Goal: Task Accomplishment & Management: Use online tool/utility

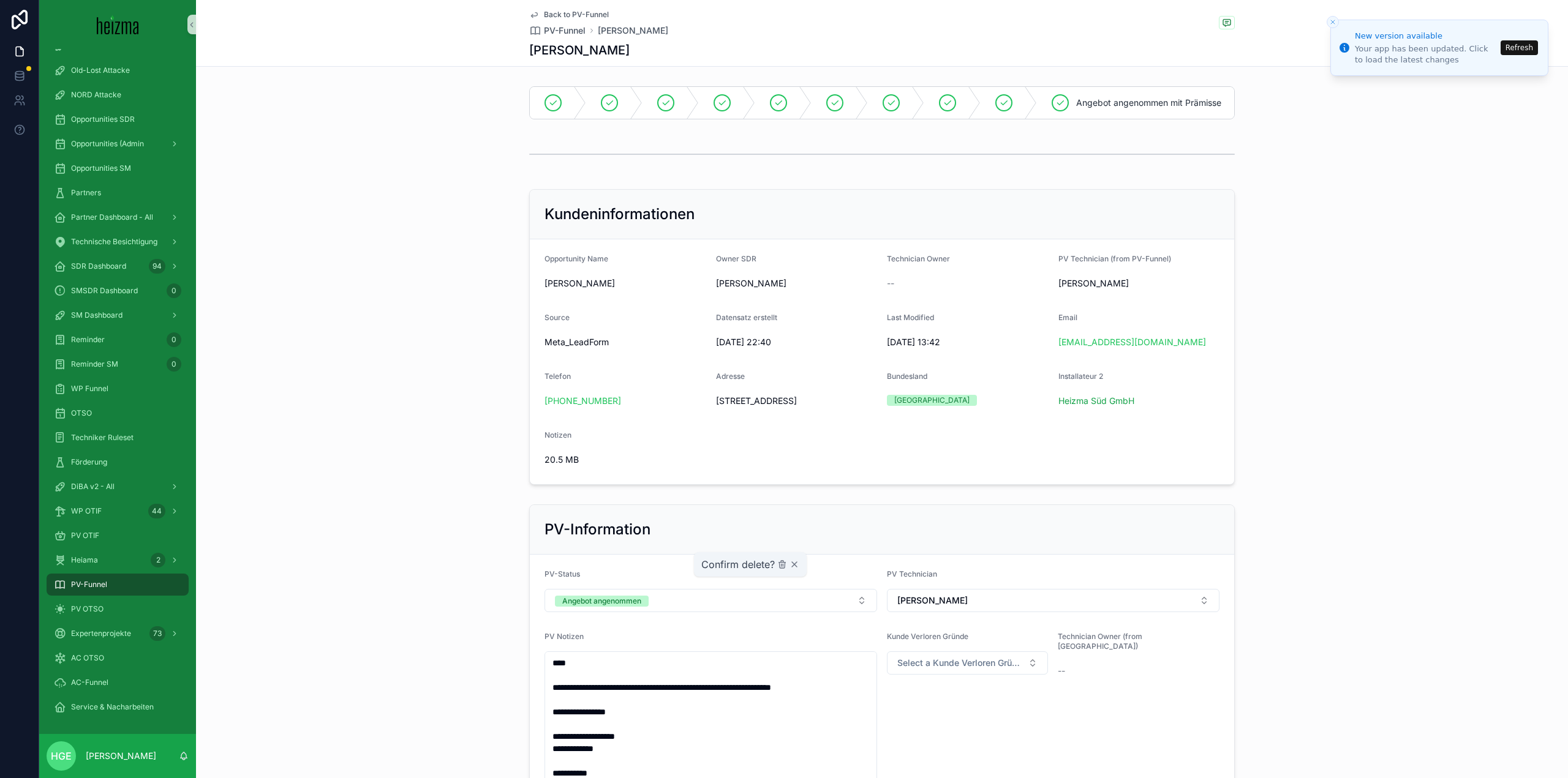
click at [400, 425] on div "Kundeninformationen Opportunity Name [PERSON_NAME] Owner SDR [PERSON_NAME] Tech…" at bounding box center [881, 337] width 1372 height 305
click at [439, 347] on div "Kundeninformationen Opportunity Name [PERSON_NAME] Owner SDR [PERSON_NAME] Tech…" at bounding box center [881, 337] width 1372 height 305
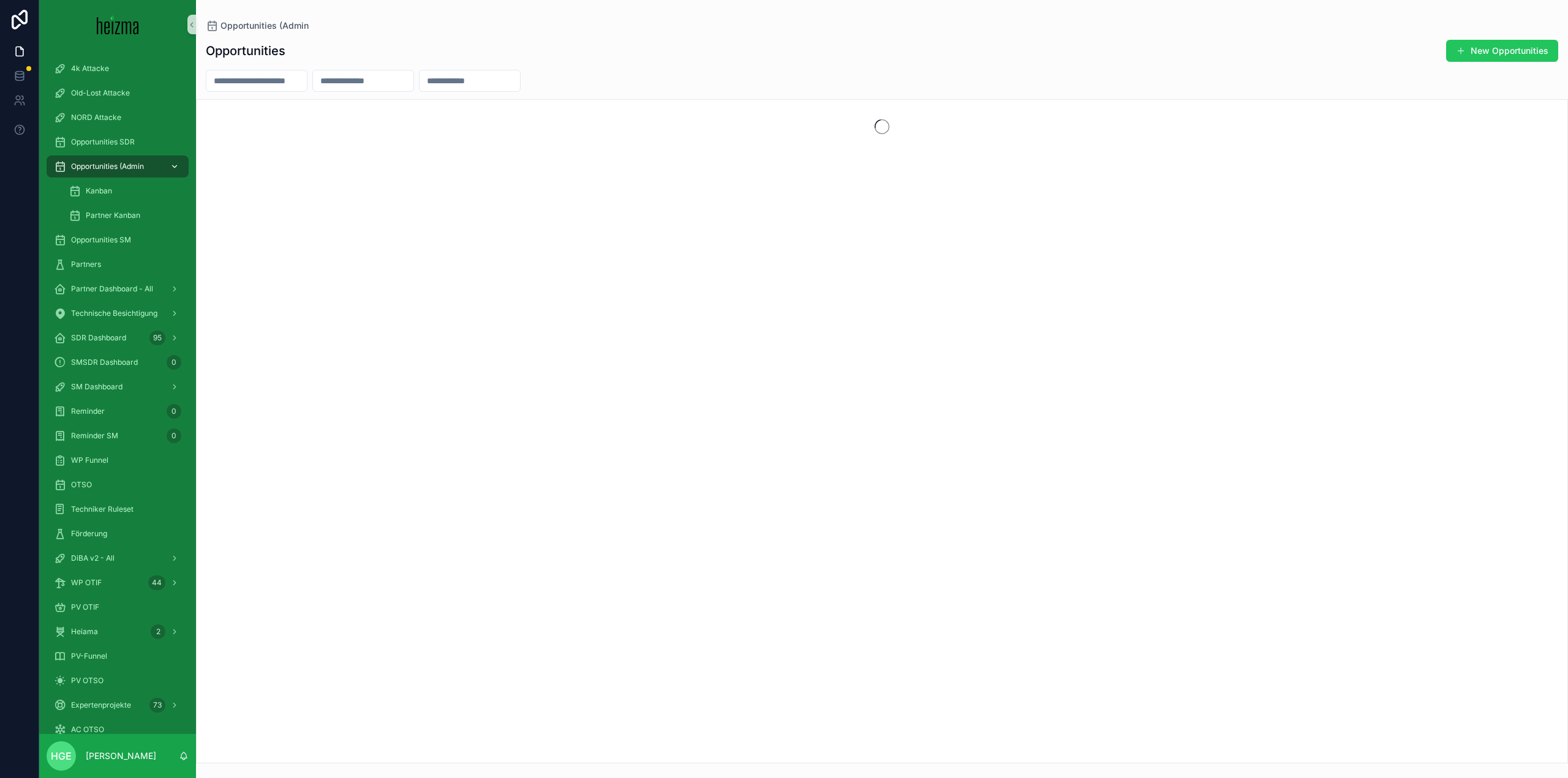
drag, startPoint x: 107, startPoint y: 163, endPoint x: 120, endPoint y: 159, distance: 13.6
click at [107, 163] on span "Opportunities (Admin" at bounding box center [107, 166] width 73 height 10
click at [238, 91] on div "scrollable content" at bounding box center [257, 81] width 102 height 22
click at [251, 79] on input "scrollable content" at bounding box center [256, 81] width 100 height 17
click at [114, 287] on span "Partner Dashboard - All" at bounding box center [112, 289] width 82 height 10
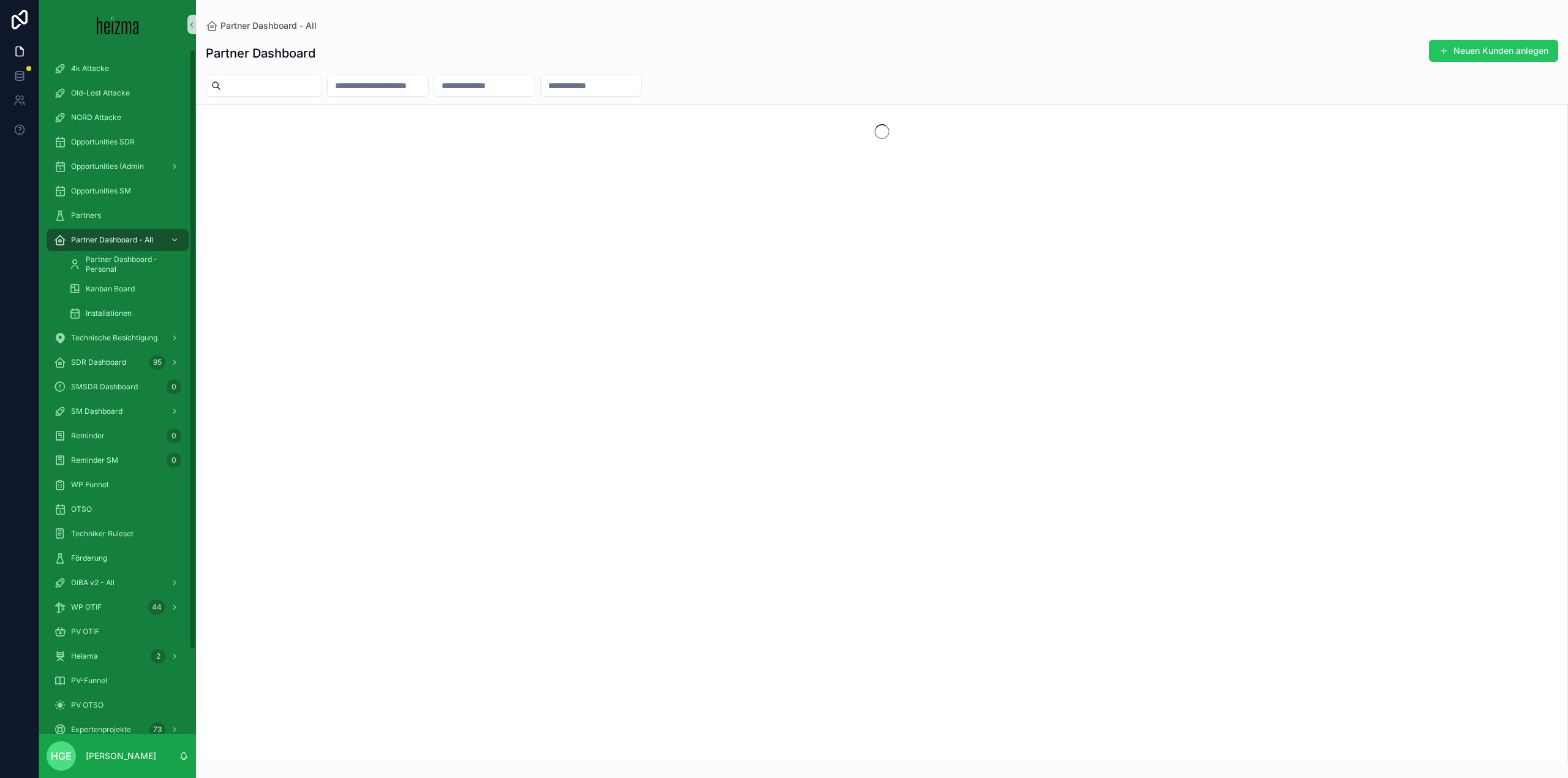
click at [258, 79] on input "scrollable content" at bounding box center [272, 86] width 100 height 17
type input "********"
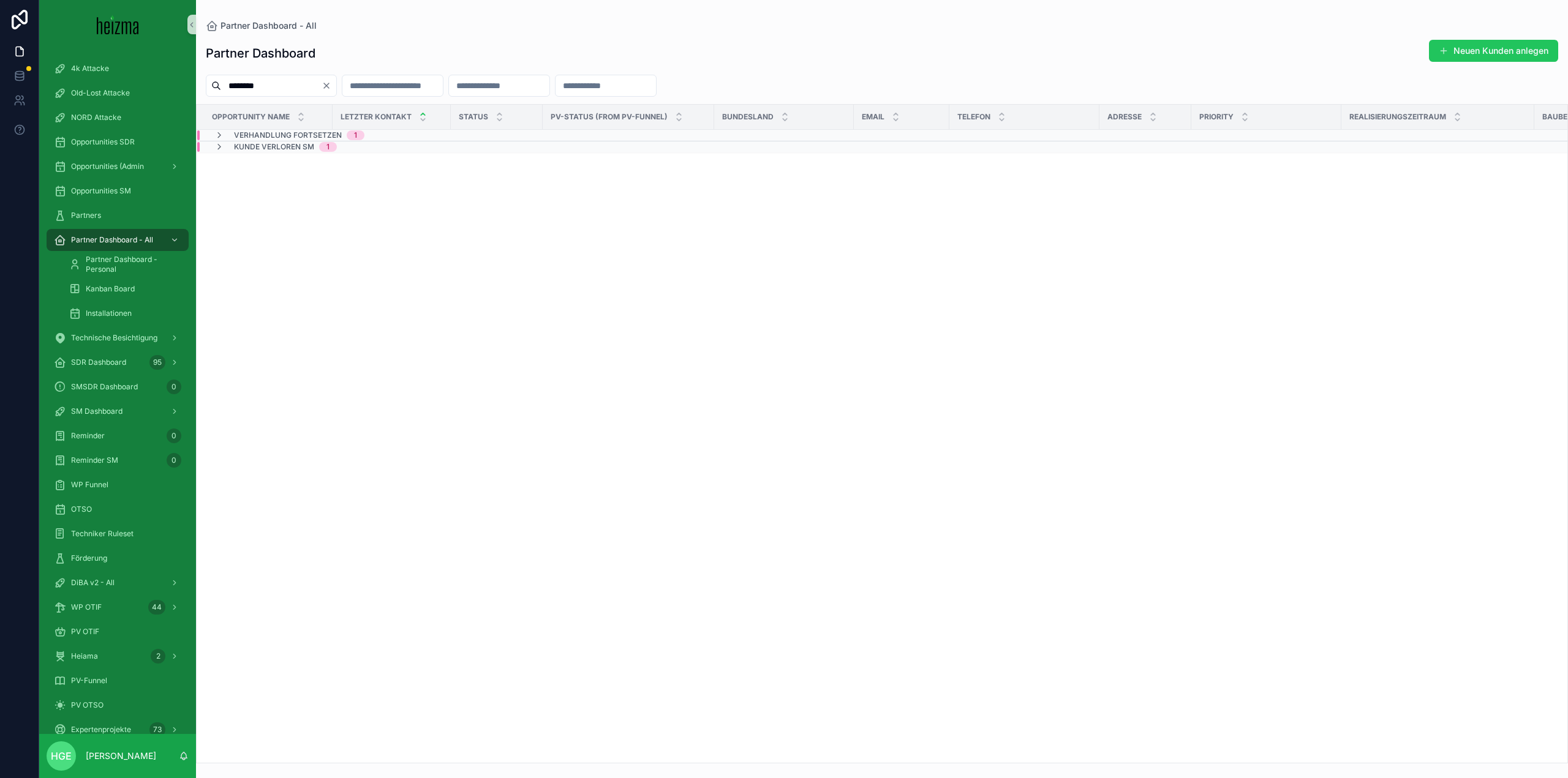
click at [319, 131] on span "Verhandlung Fortsetzen" at bounding box center [288, 135] width 108 height 10
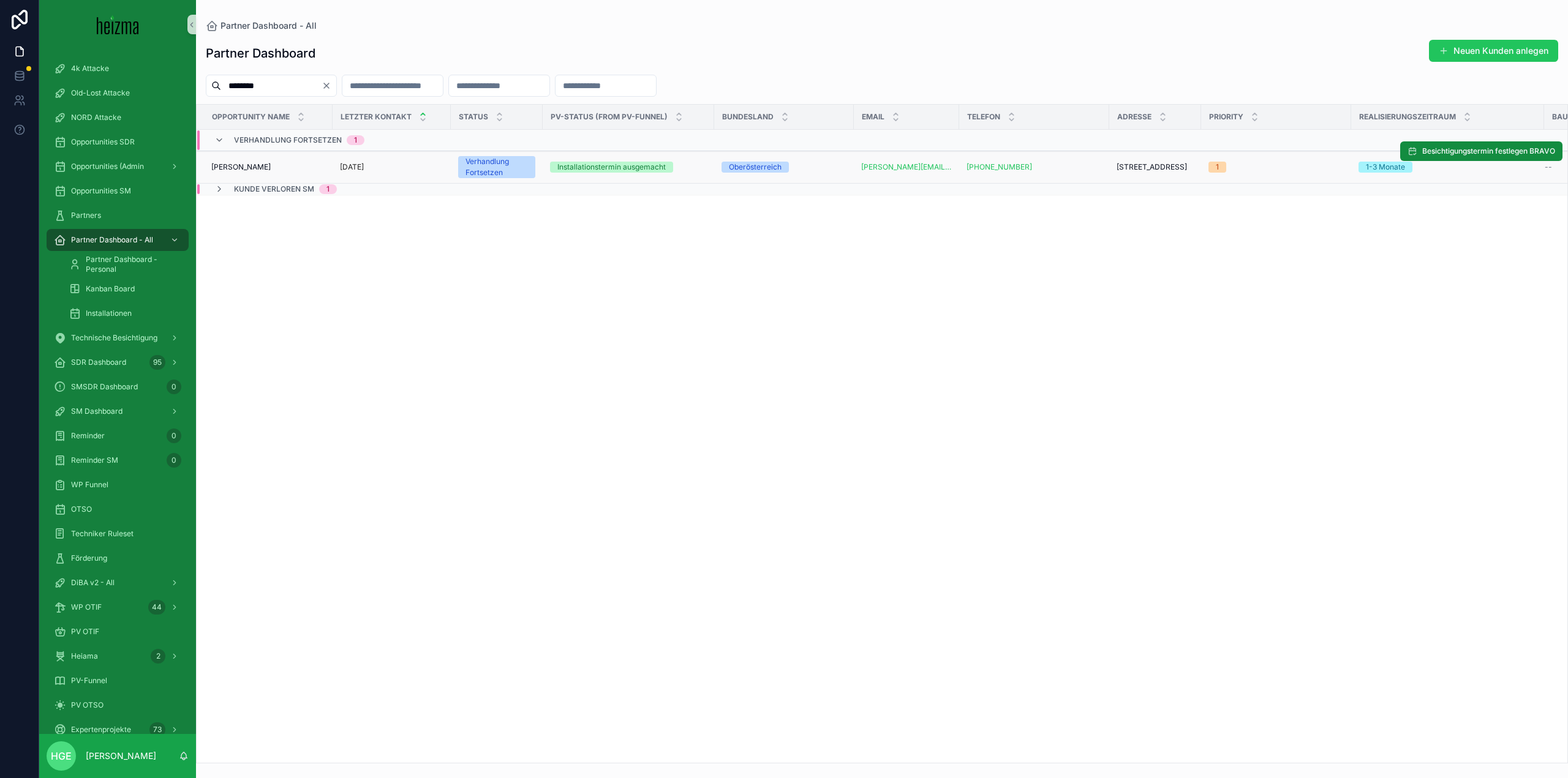
click at [320, 170] on div "Franz Kollmann Franz Kollmann" at bounding box center [268, 167] width 114 height 10
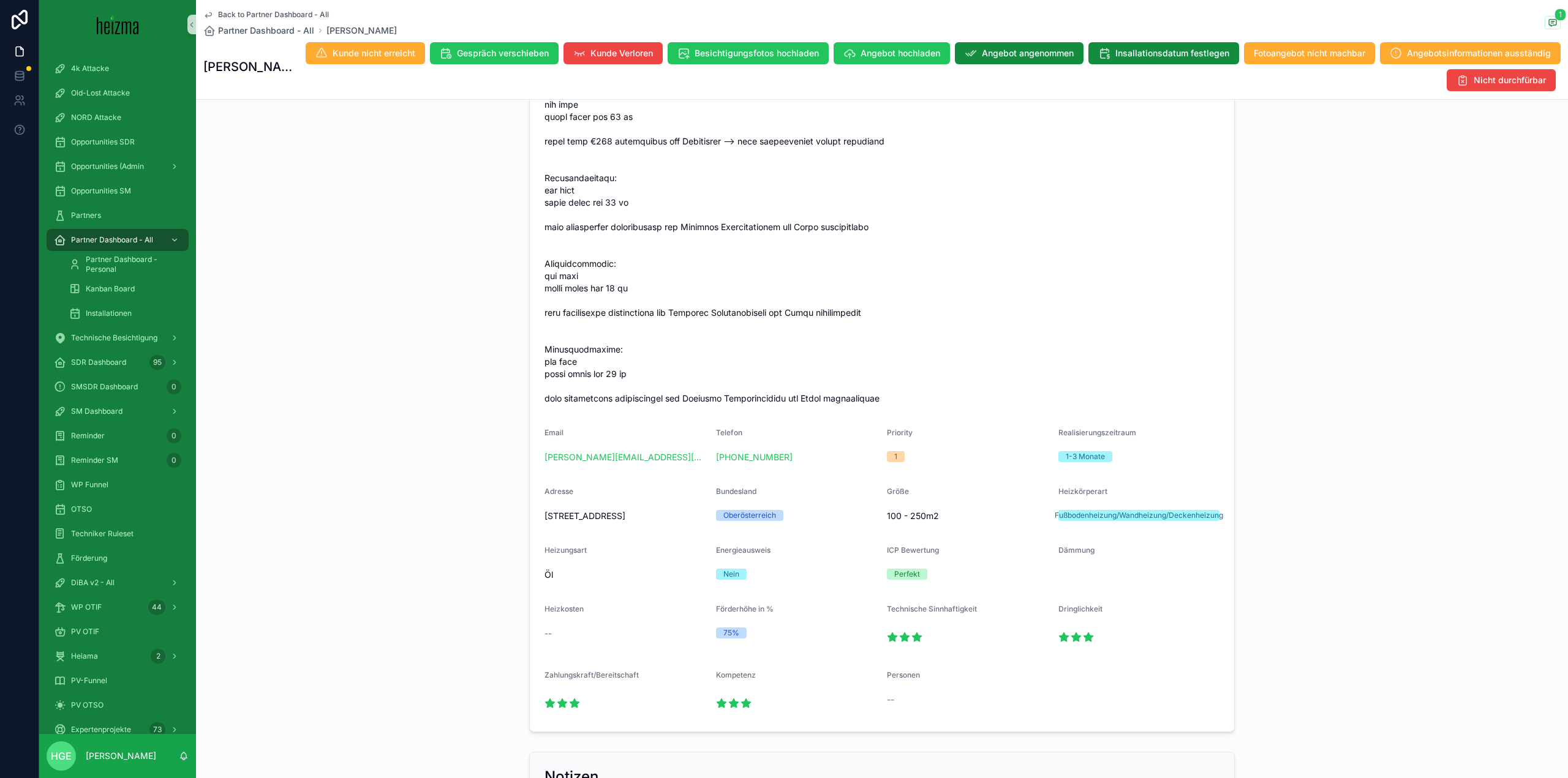
scroll to position [857, 0]
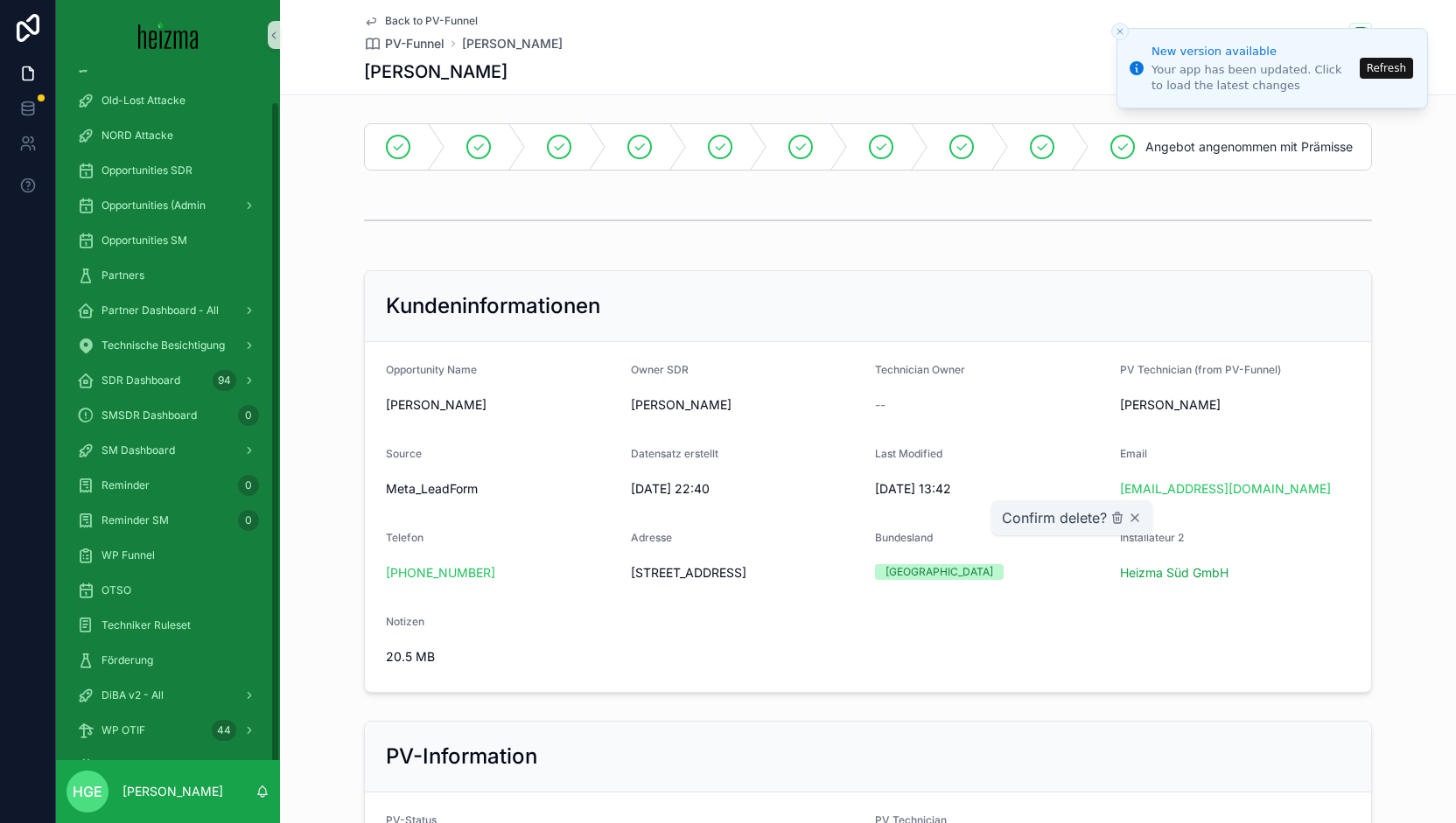
scroll to position [32, 0]
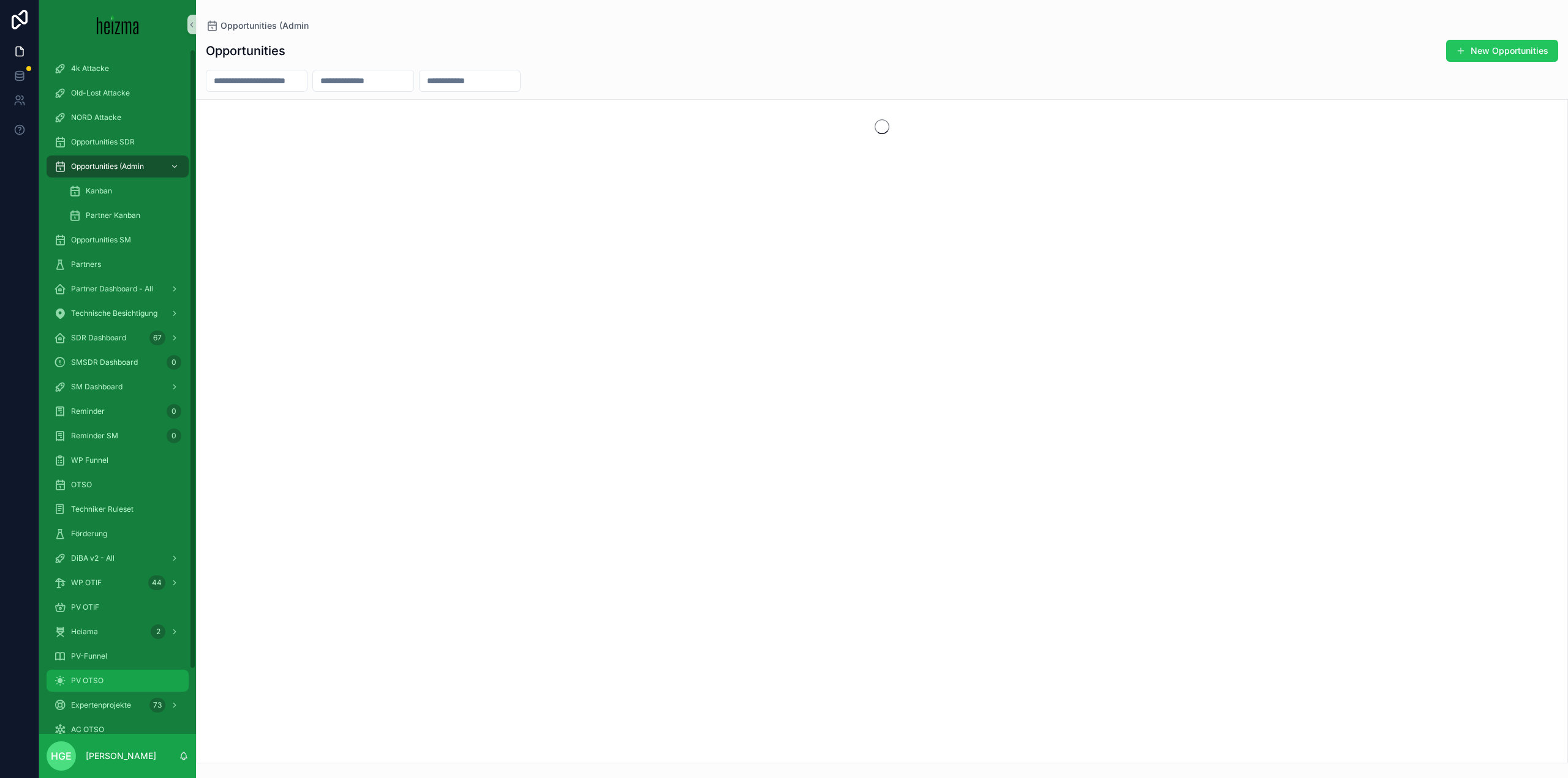
click at [109, 676] on div "PV OTSO" at bounding box center [117, 681] width 127 height 19
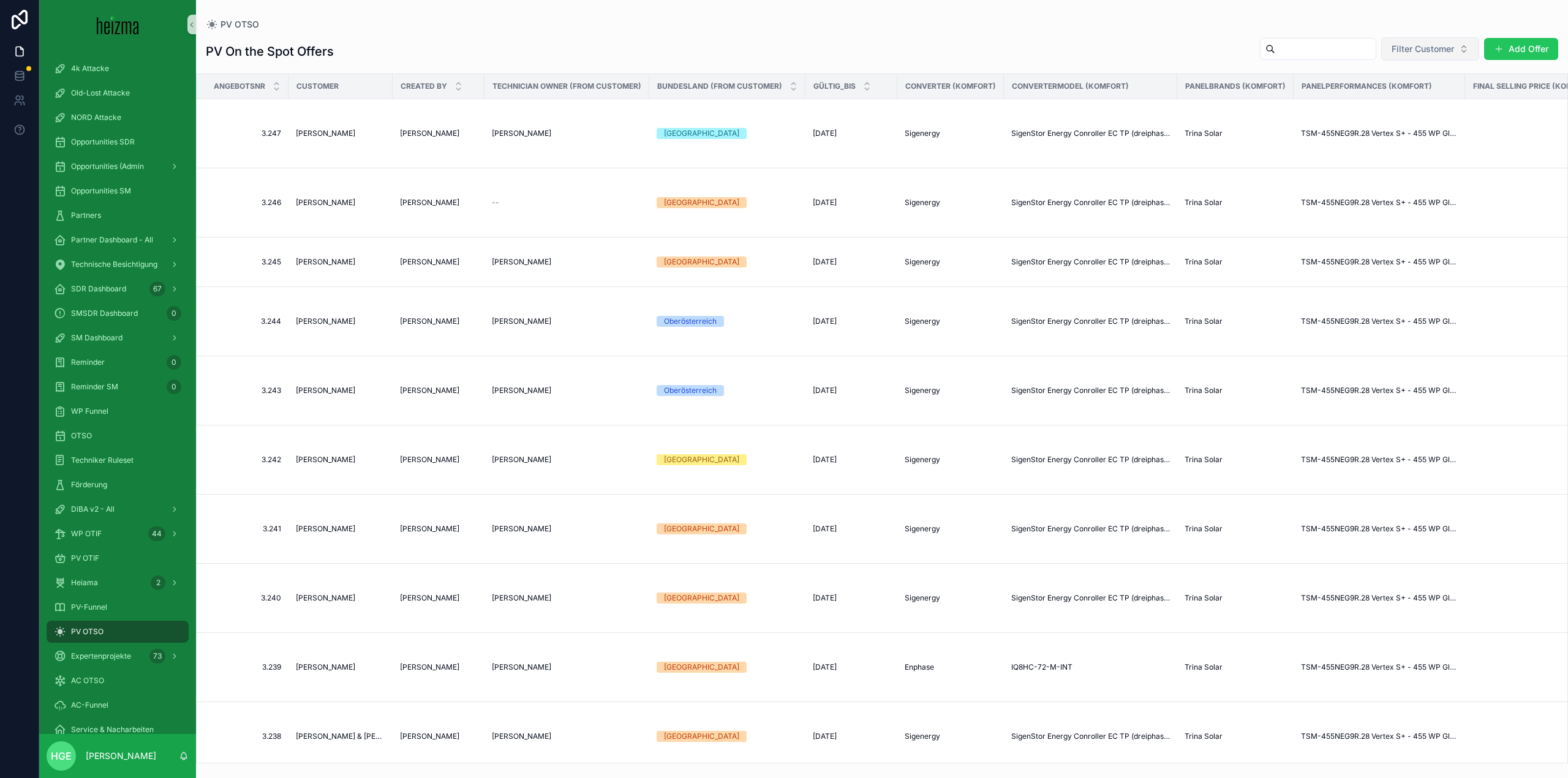
click at [1404, 51] on span "Filter Customer" at bounding box center [1423, 49] width 63 height 13
type input "********"
click at [1432, 94] on div "Robert Preisach" at bounding box center [1429, 99] width 147 height 19
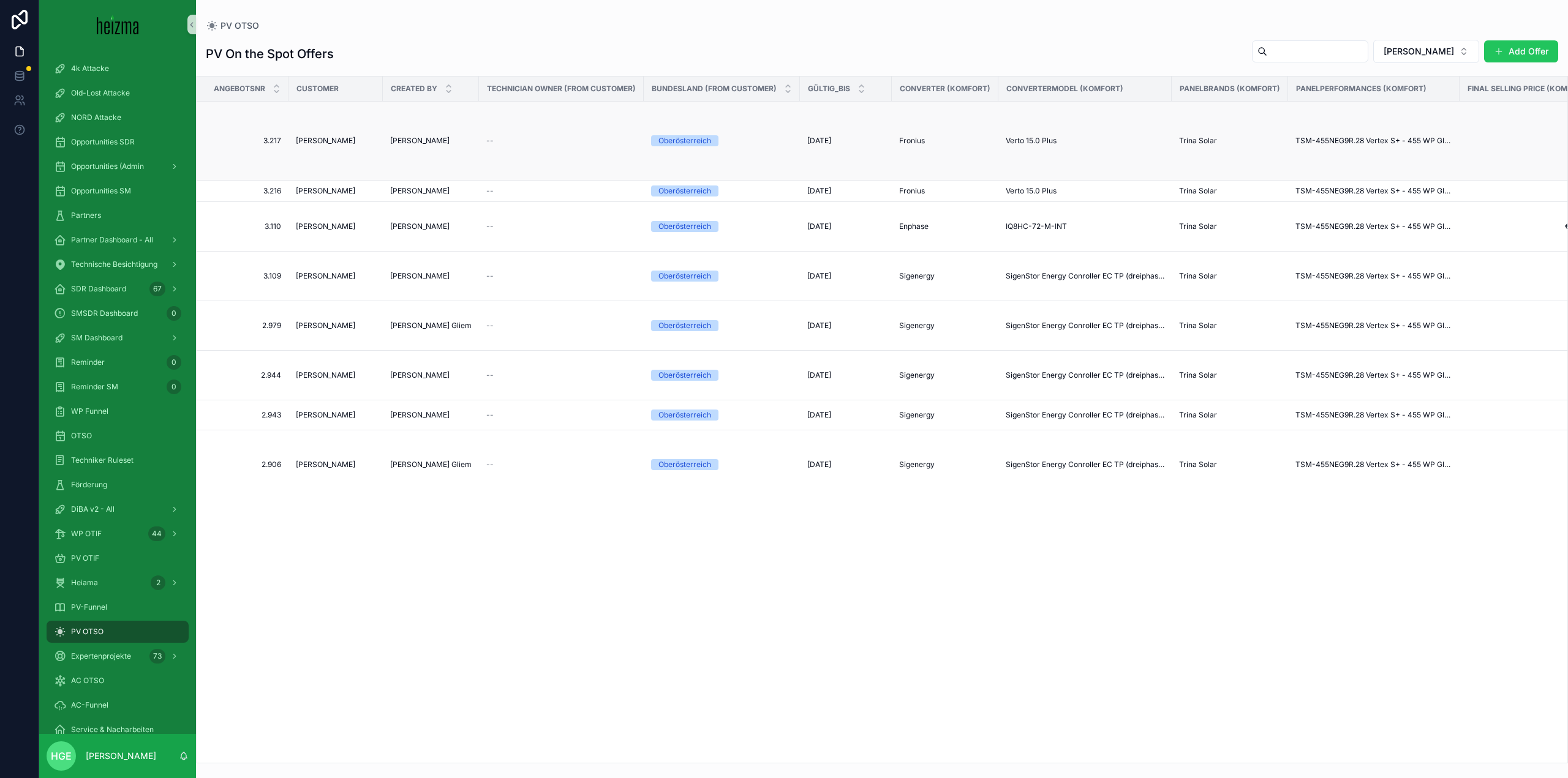
click at [425, 142] on span "[PERSON_NAME]" at bounding box center [419, 141] width 59 height 10
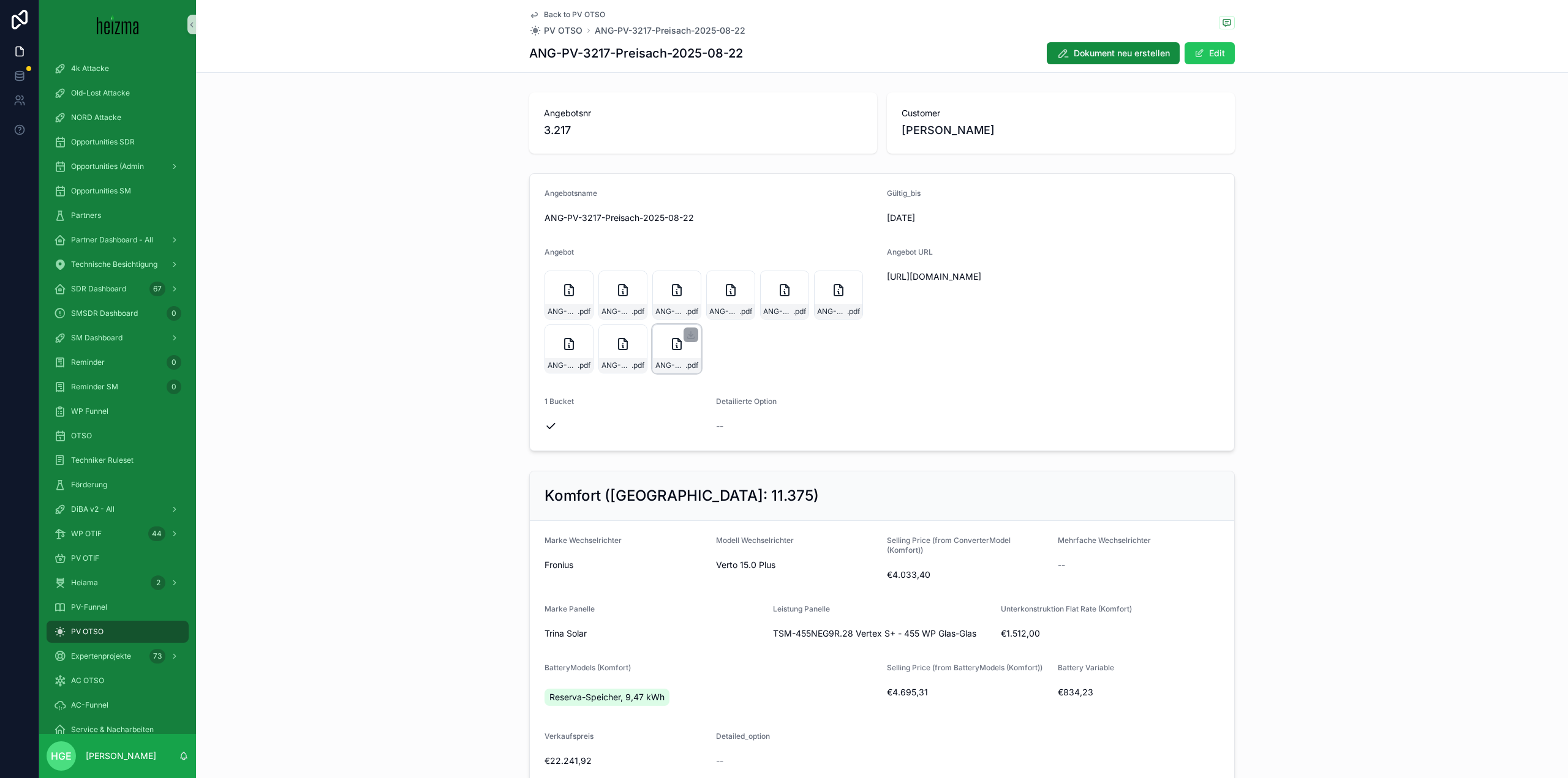
click at [657, 351] on div "ANG-PV-3217-Preisach-2025-08-22 .pdf" at bounding box center [677, 349] width 49 height 49
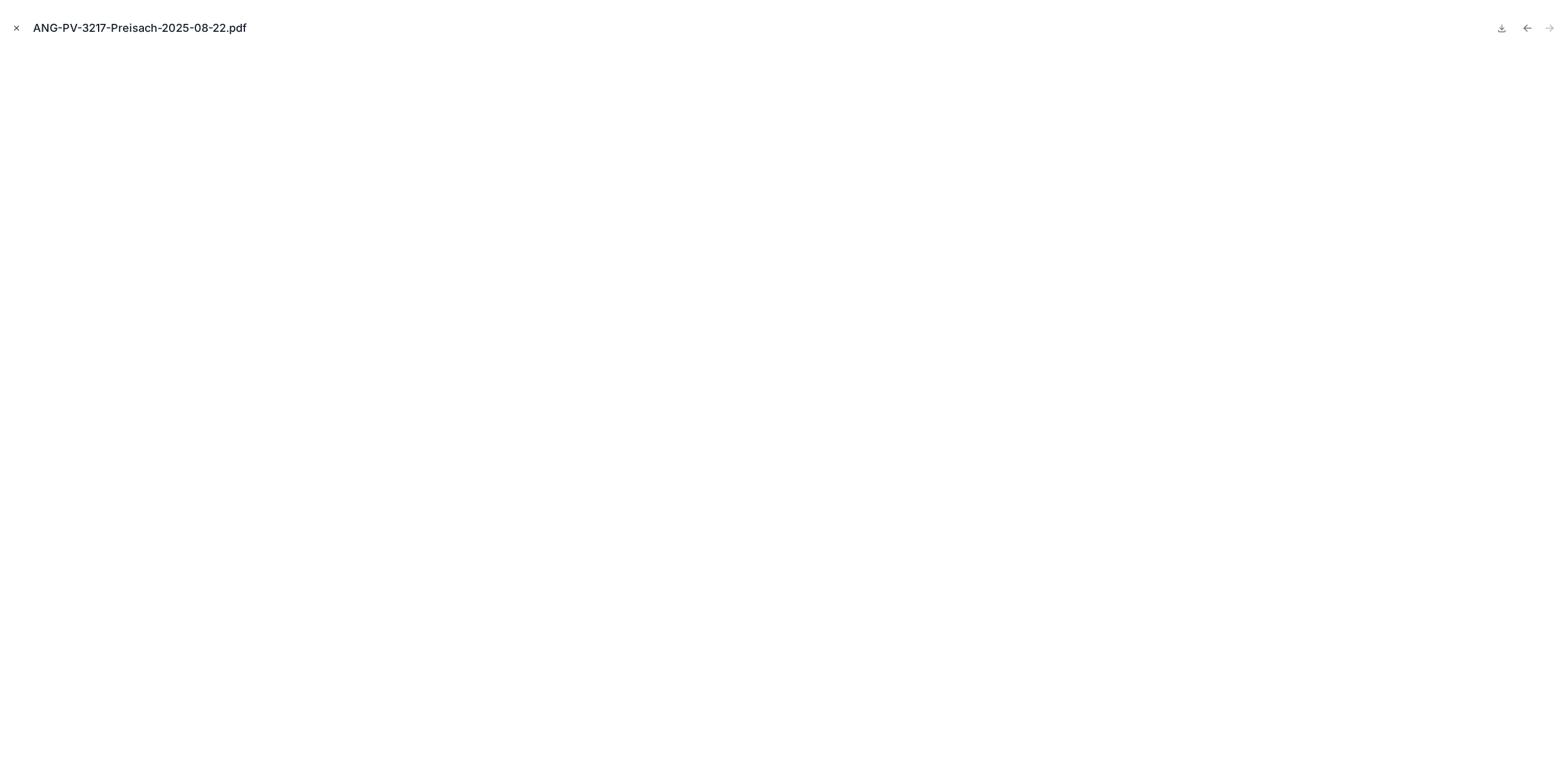
click at [18, 28] on icon "Close modal" at bounding box center [17, 28] width 8 height 8
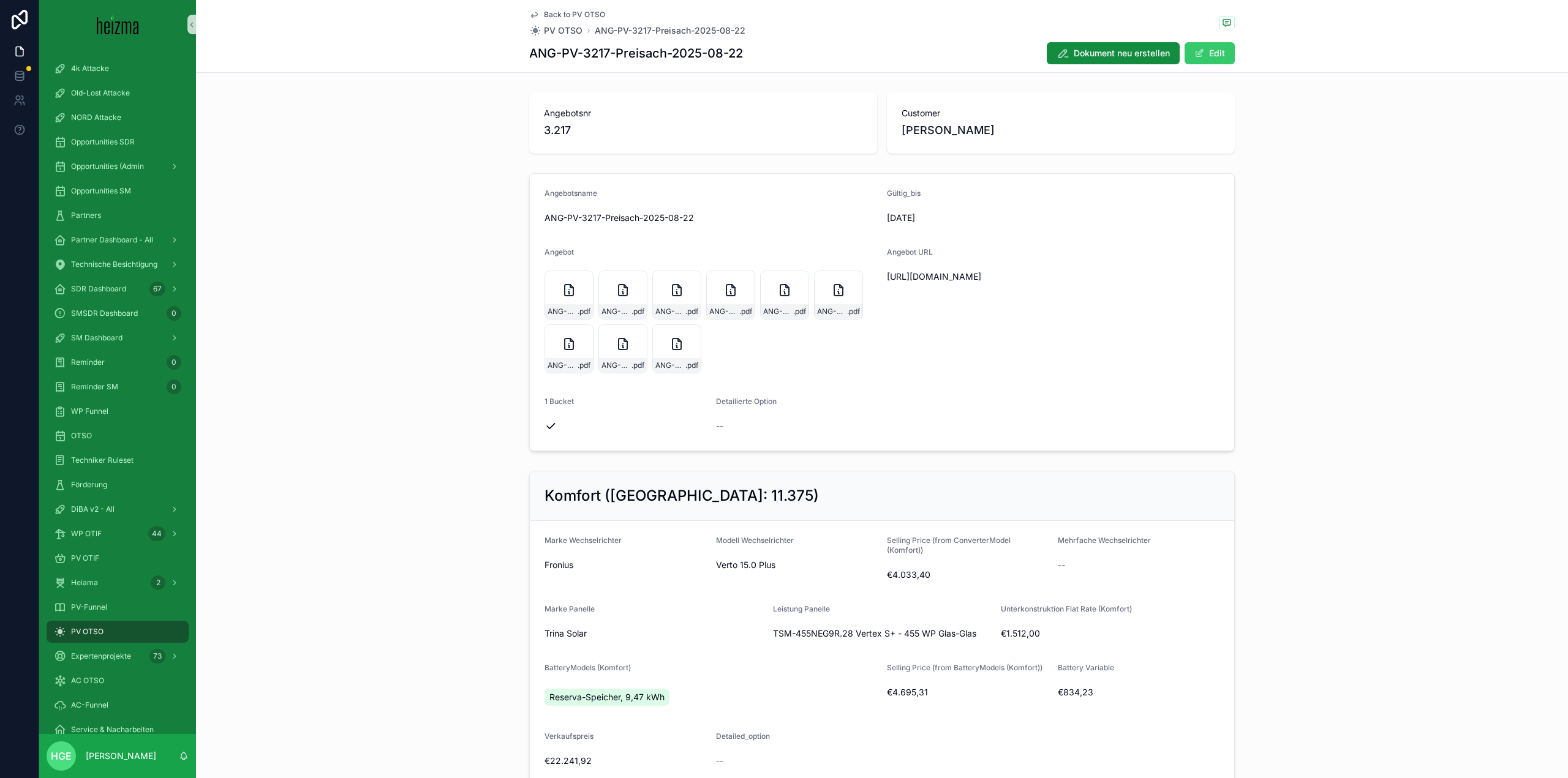
click at [1207, 56] on button "Edit" at bounding box center [1209, 54] width 50 height 22
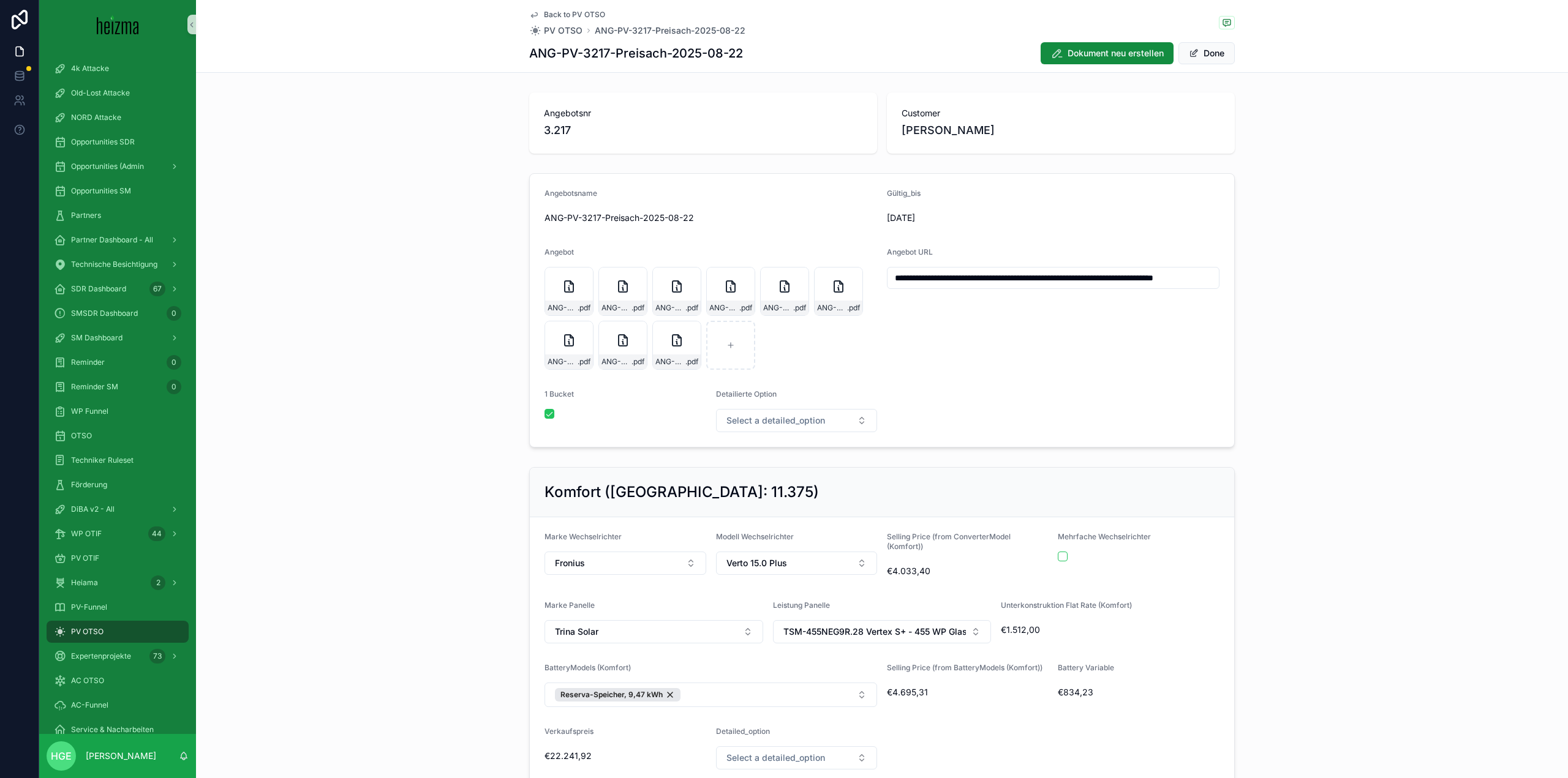
scroll to position [0, 75]
drag, startPoint x: 888, startPoint y: 282, endPoint x: 1761, endPoint y: 292, distance: 873.1
click at [1567, 292] on html "4k Attacke Old-Lost Attacke NORD Attacke Opportunities SDR Opportunities (Admin…" at bounding box center [784, 389] width 1568 height 778
click at [1193, 51] on span "scrollable content" at bounding box center [1193, 53] width 10 height 10
